Goal: Entertainment & Leisure: Consume media (video, audio)

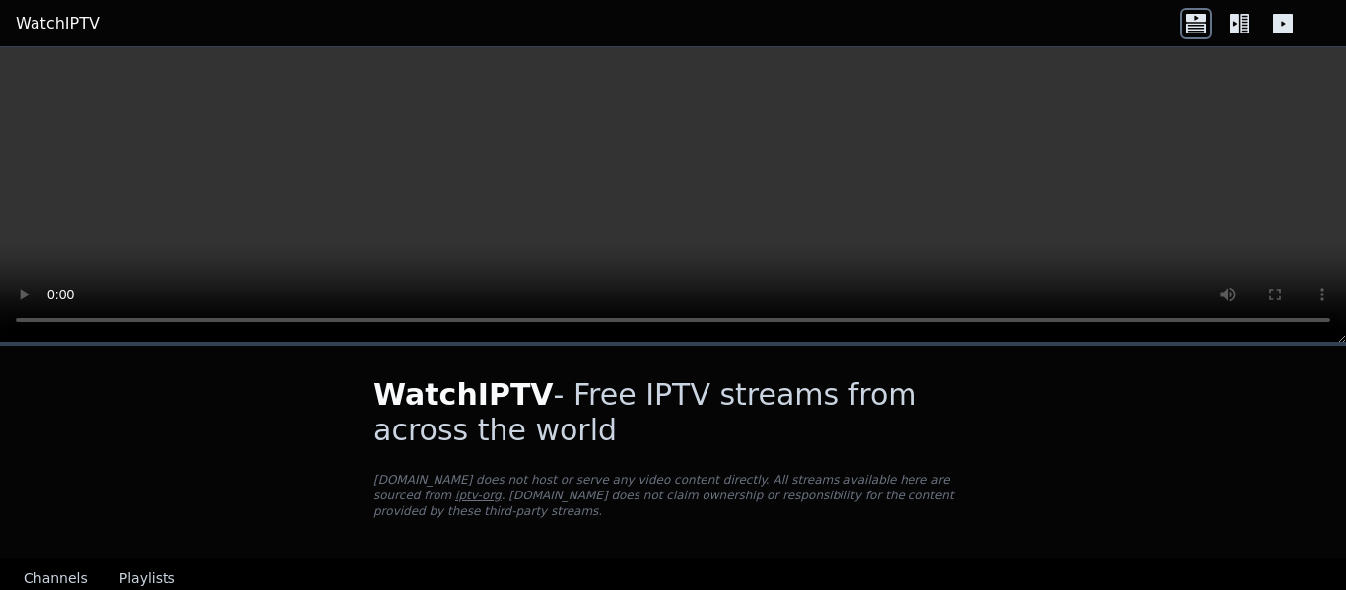
scroll to position [216, 0]
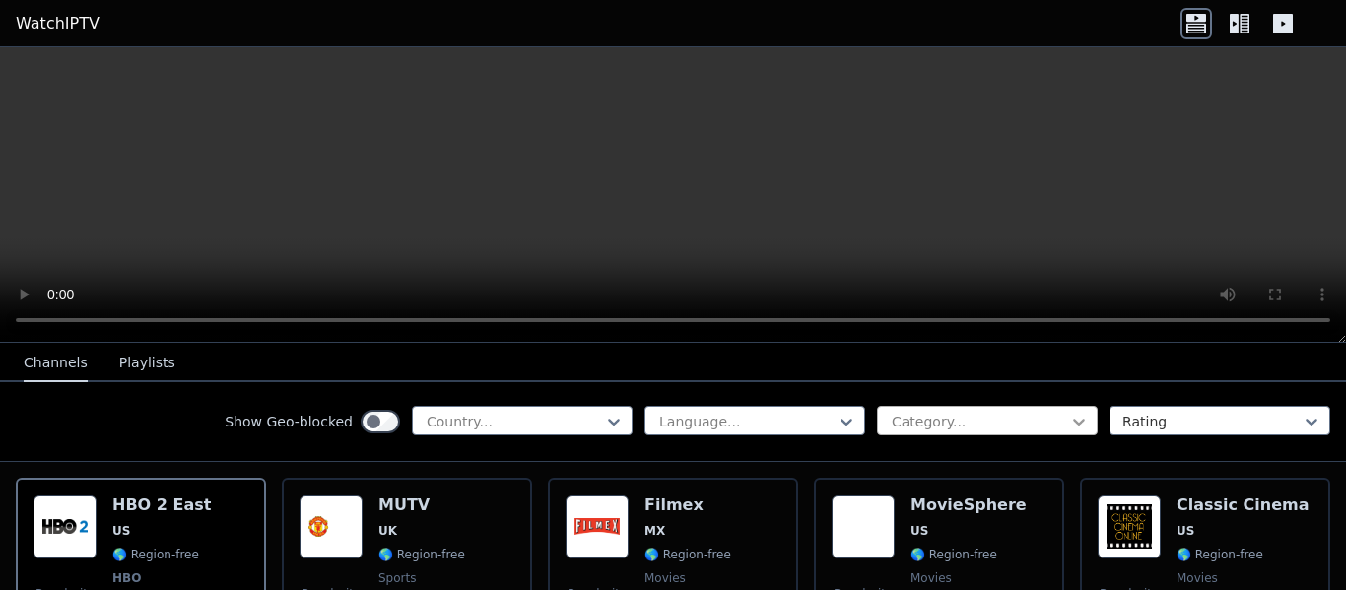
click at [1069, 424] on icon at bounding box center [1079, 422] width 20 height 20
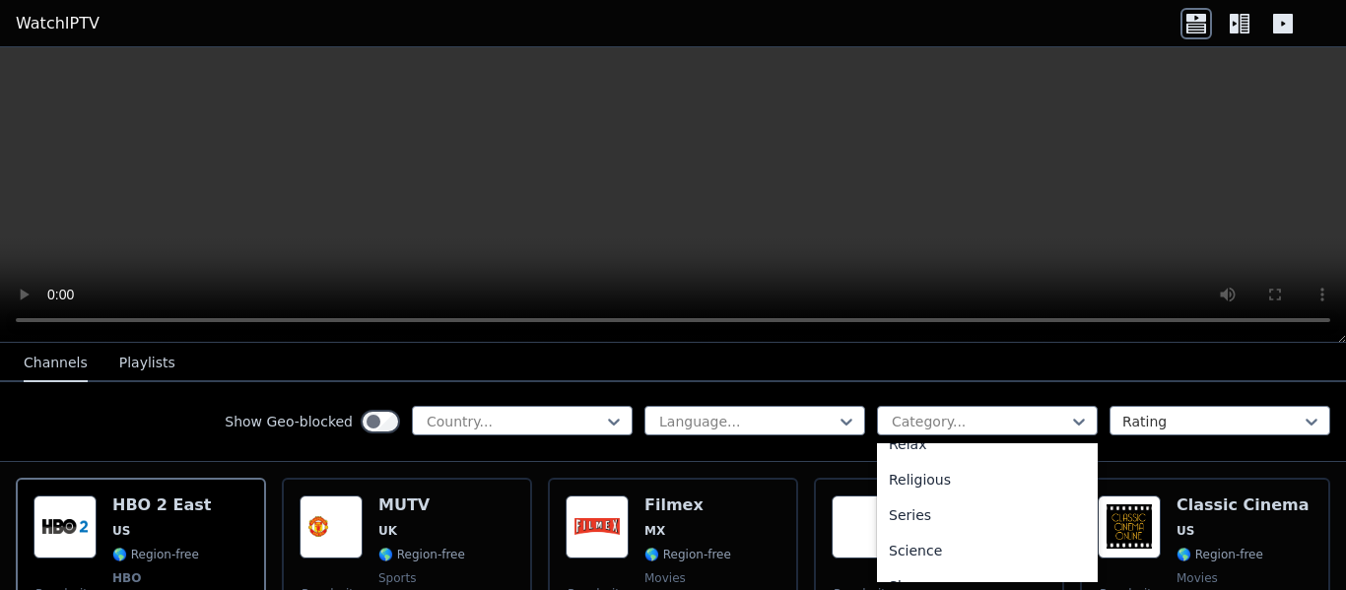
scroll to position [768, 0]
click at [915, 552] on div "Sports" at bounding box center [987, 548] width 221 height 35
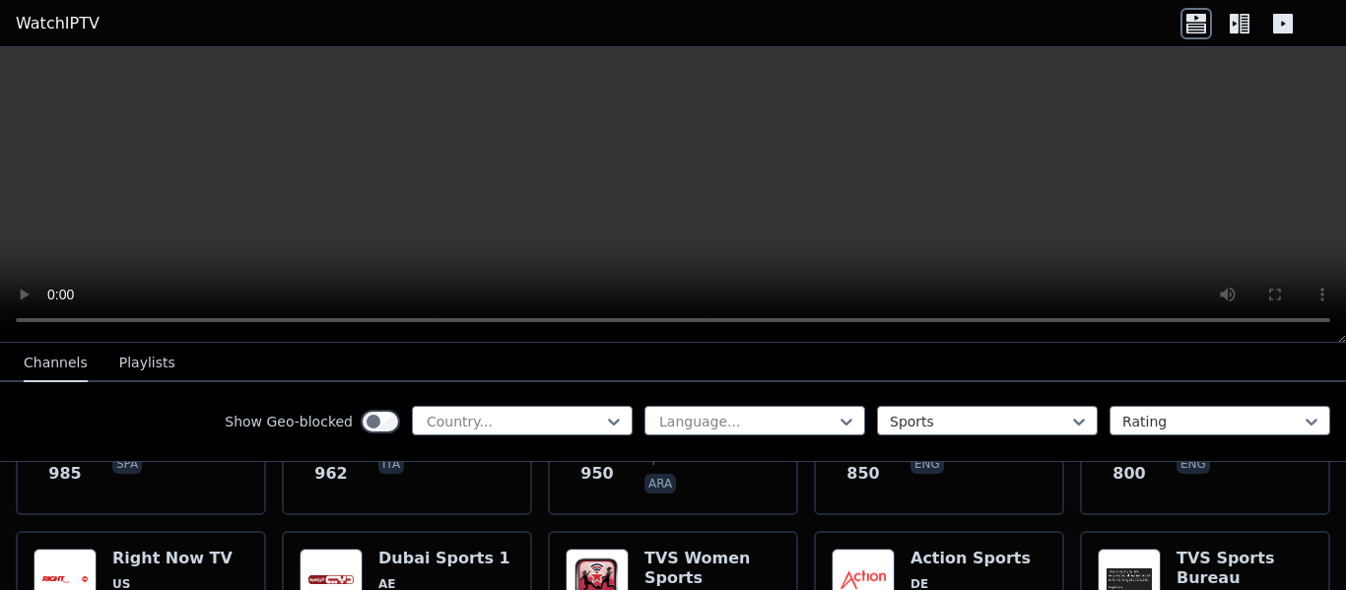
scroll to position [198, 0]
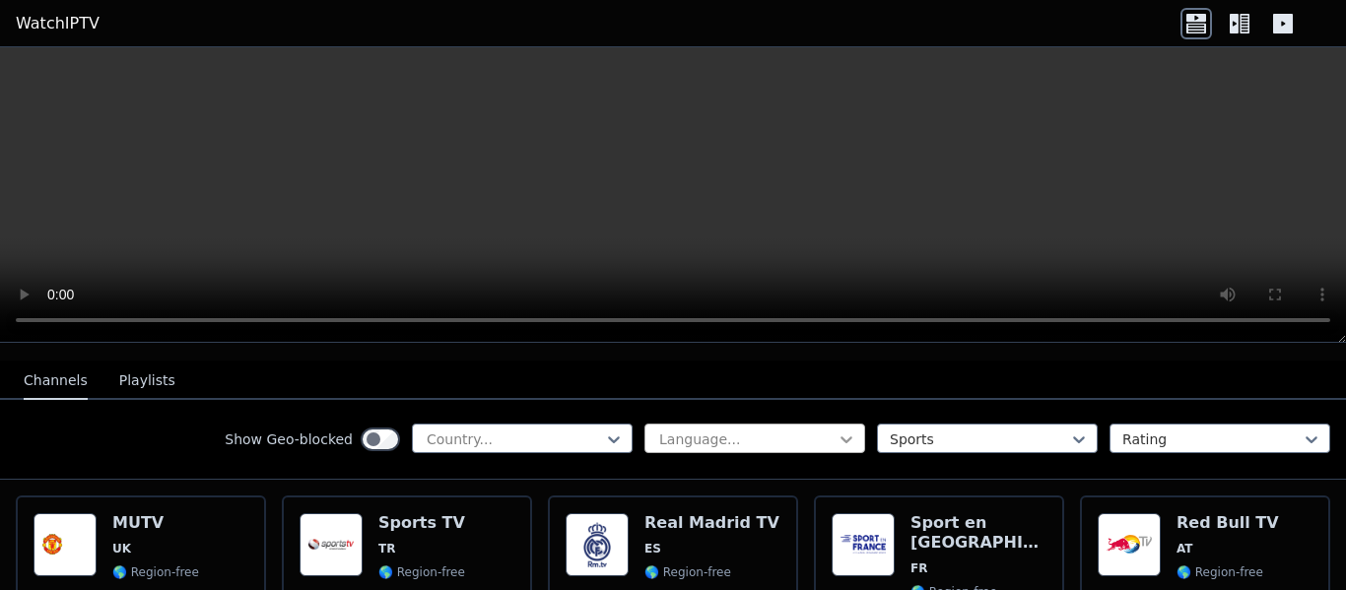
click at [837, 430] on icon at bounding box center [847, 440] width 20 height 20
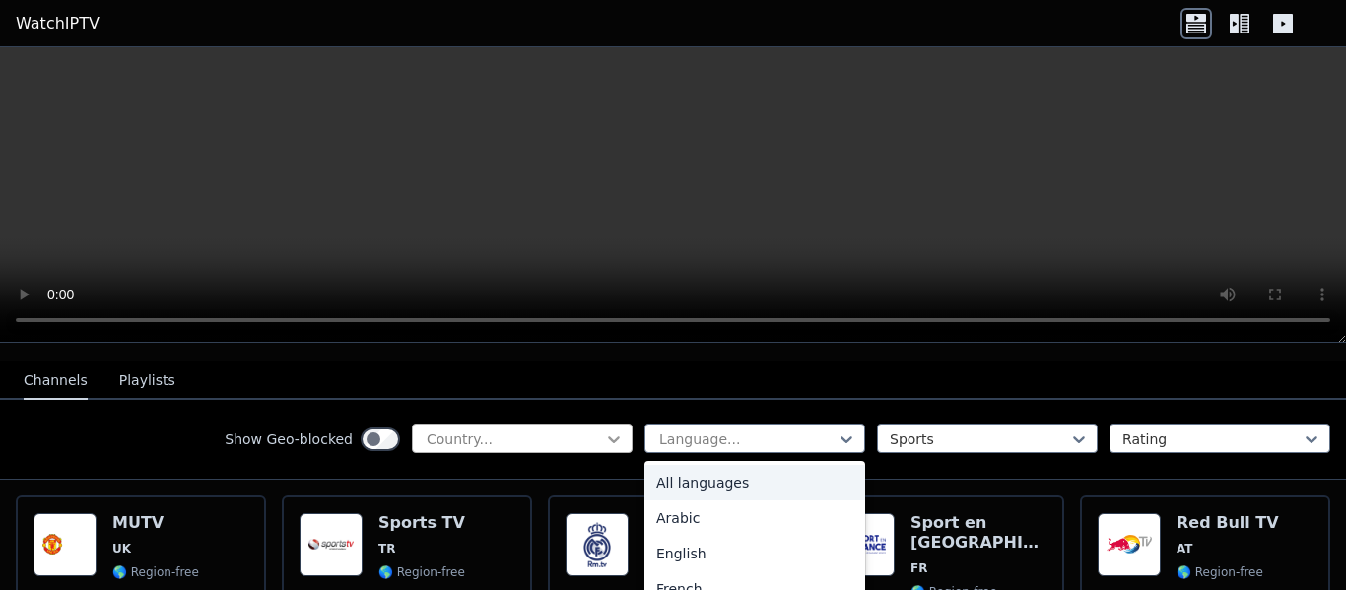
click at [607, 430] on icon at bounding box center [614, 440] width 20 height 20
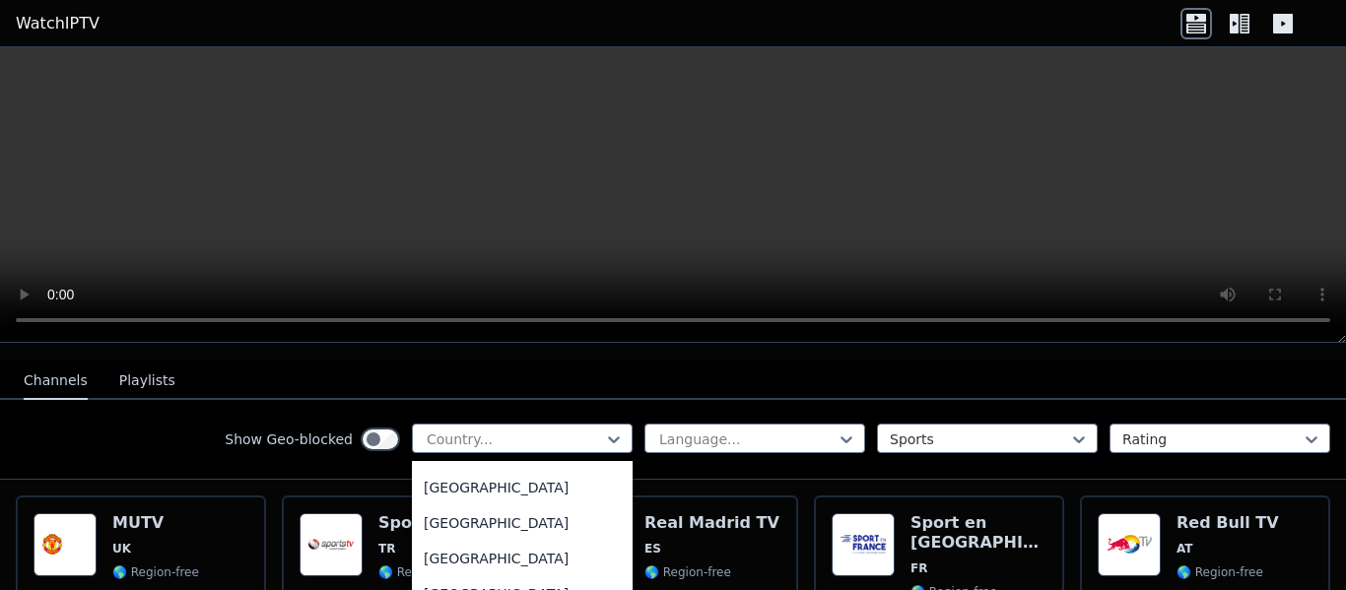
scroll to position [6995, 0]
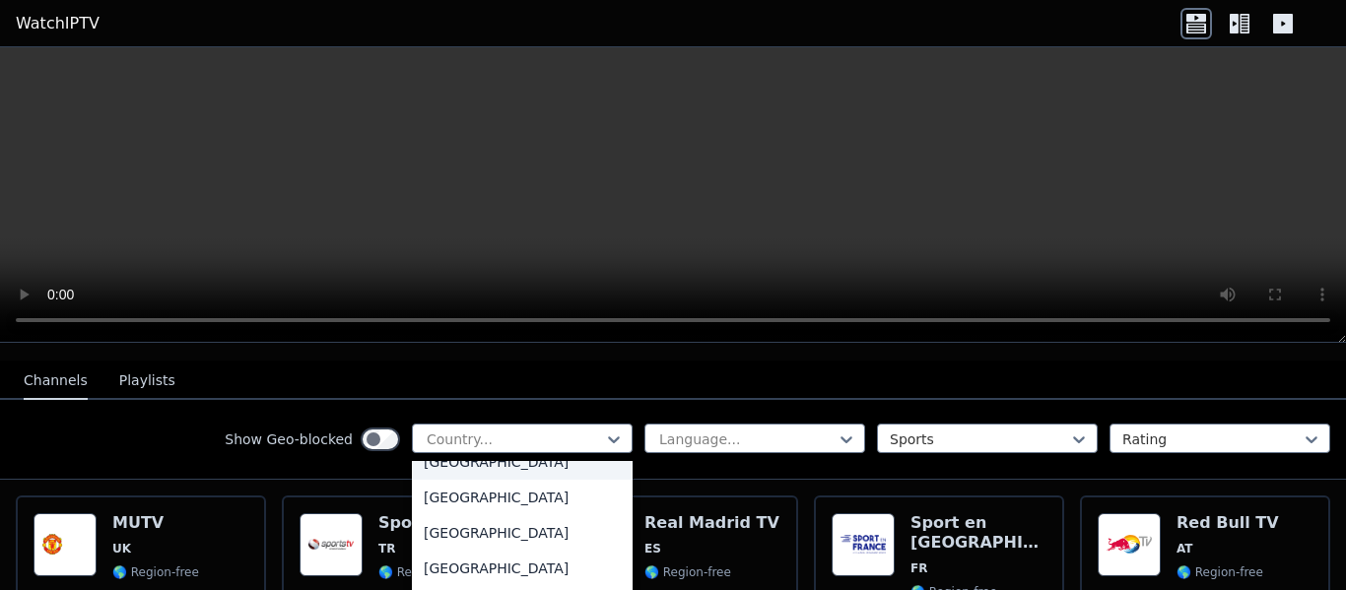
click at [472, 456] on div "[GEOGRAPHIC_DATA]" at bounding box center [522, 462] width 221 height 35
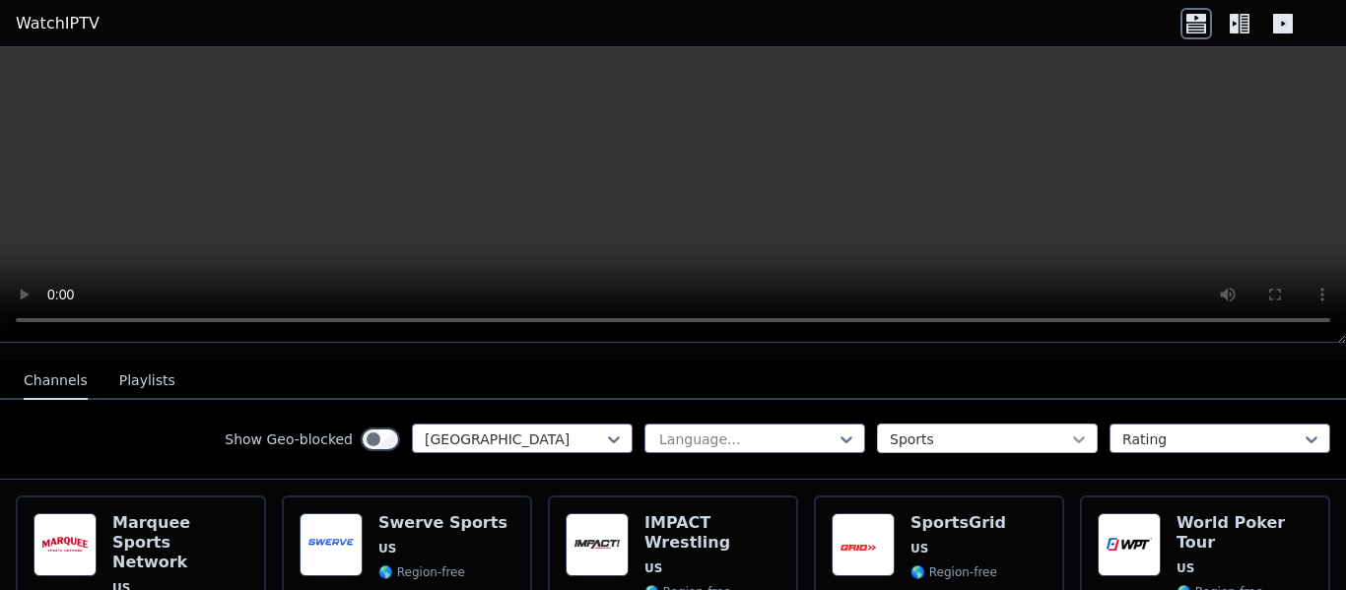
click at [1069, 430] on icon at bounding box center [1079, 440] width 20 height 20
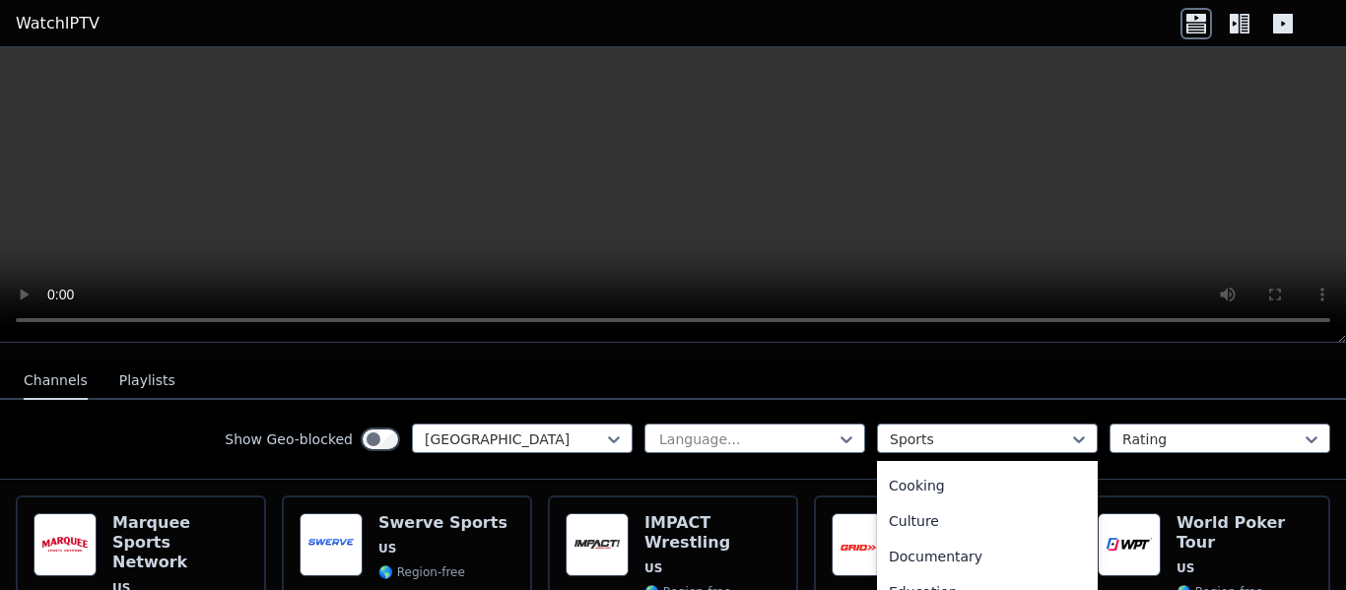
scroll to position [11, 0]
click at [979, 457] on div "All categories" at bounding box center [987, 471] width 221 height 35
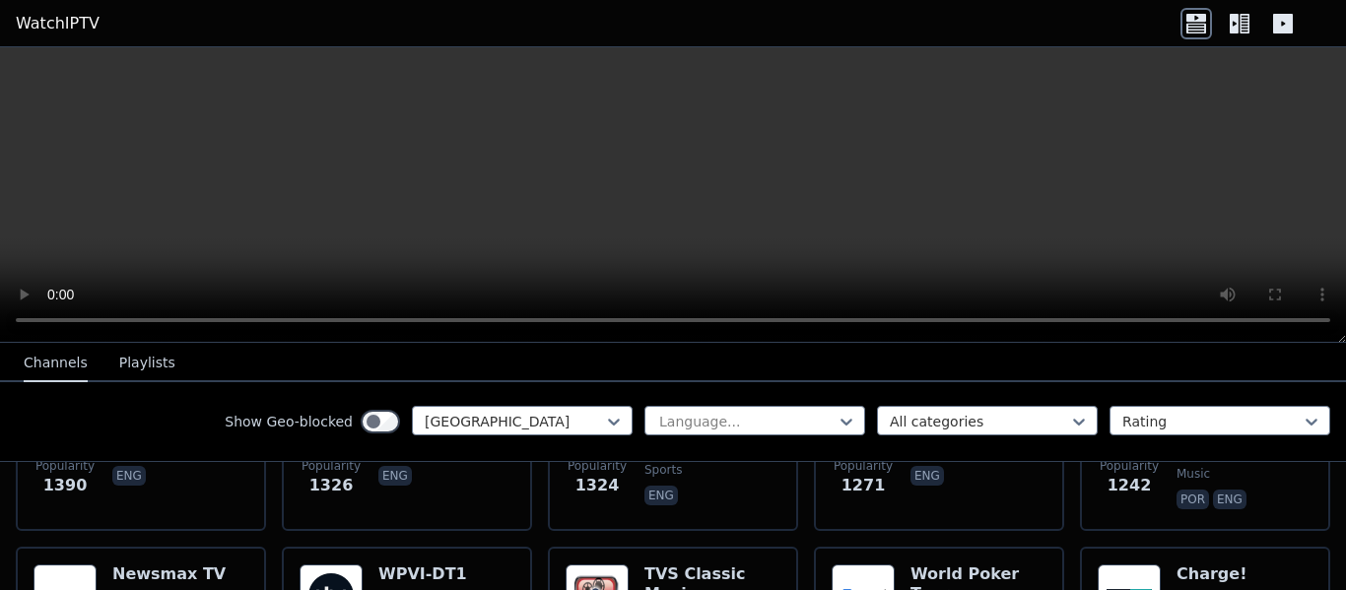
scroll to position [1012, 0]
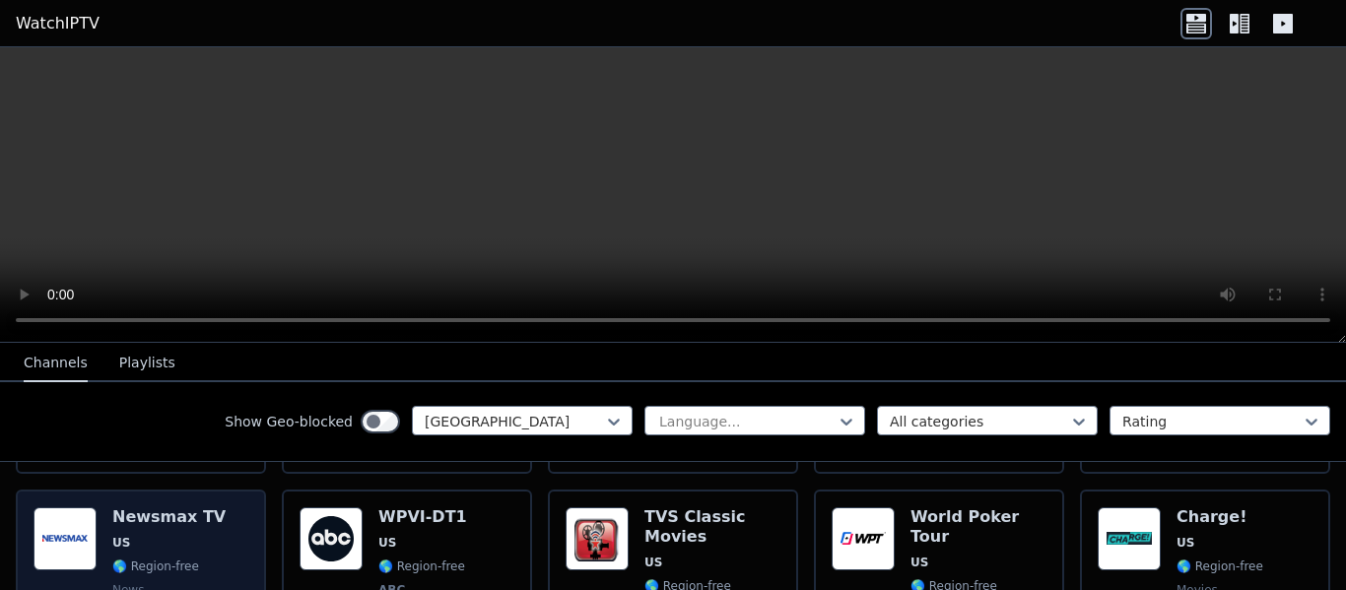
click at [159, 510] on h6 "Newsmax TV" at bounding box center [168, 518] width 113 height 20
